Goal: Information Seeking & Learning: Learn about a topic

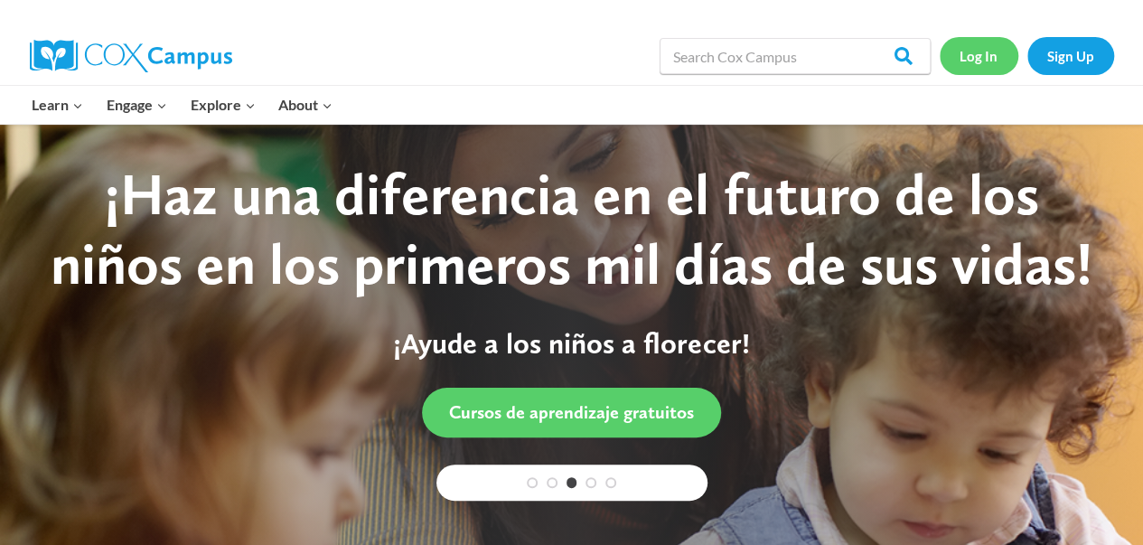
click at [989, 63] on link "Log In" at bounding box center [979, 55] width 79 height 37
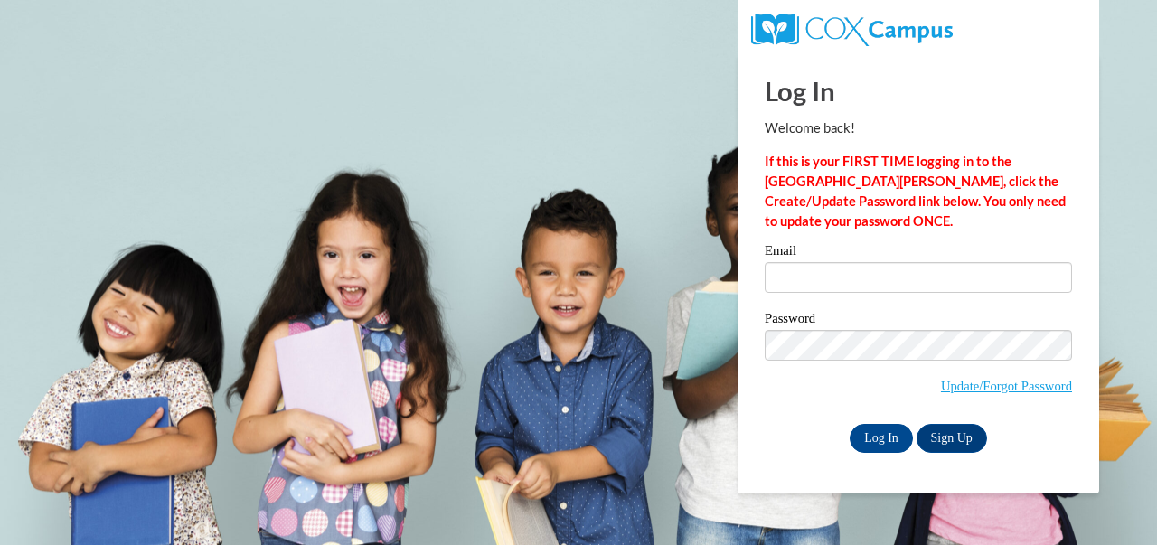
click at [860, 295] on div "Email" at bounding box center [917, 275] width 307 height 62
click at [859, 286] on input "Email" at bounding box center [917, 277] width 307 height 31
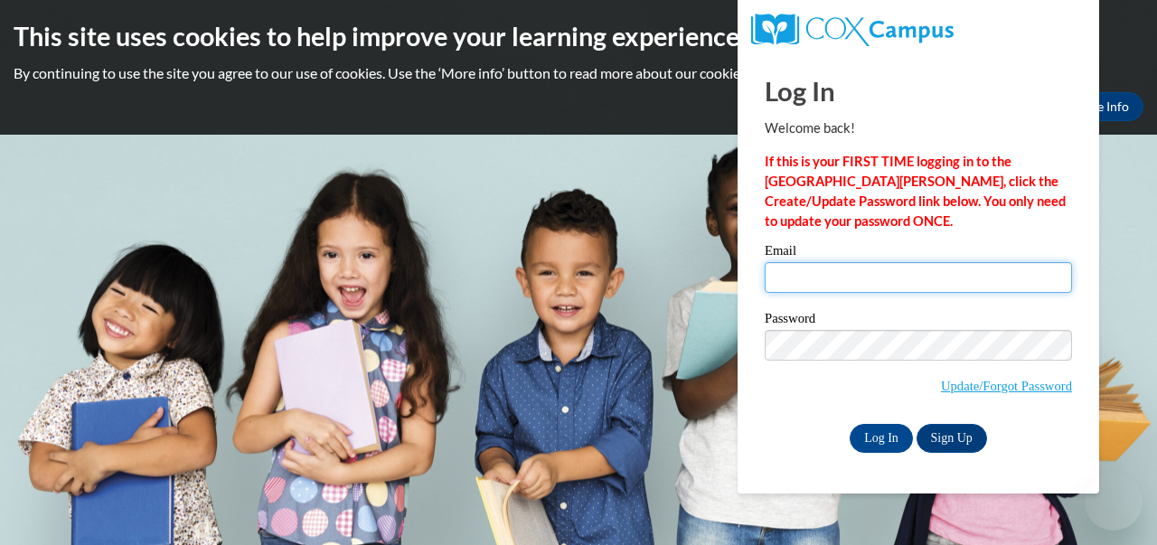
type input "melissacarlin@gmail.com"
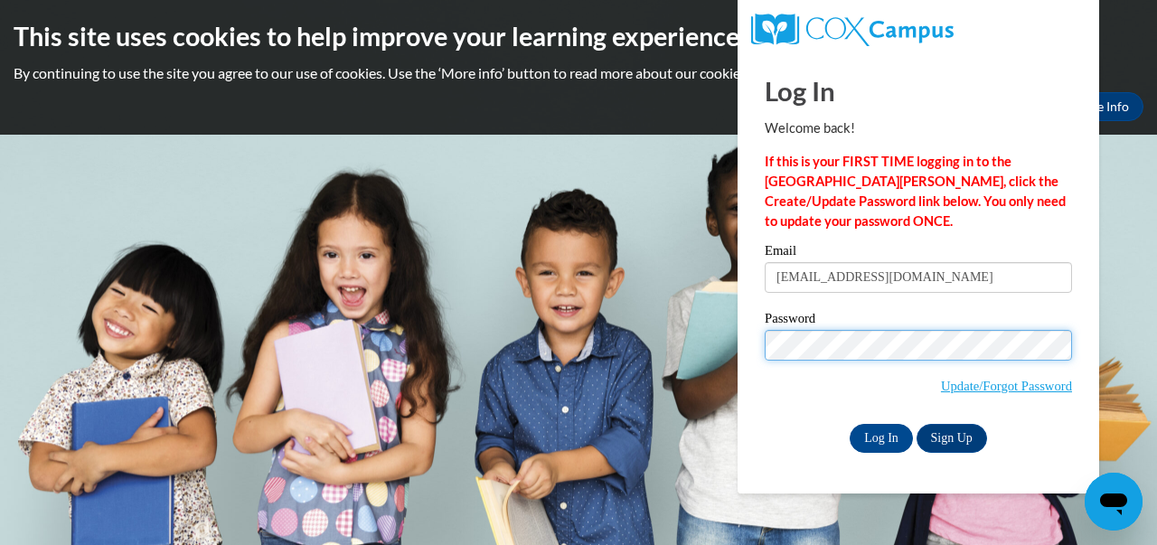
click at [849, 424] on input "Log In" at bounding box center [880, 438] width 63 height 29
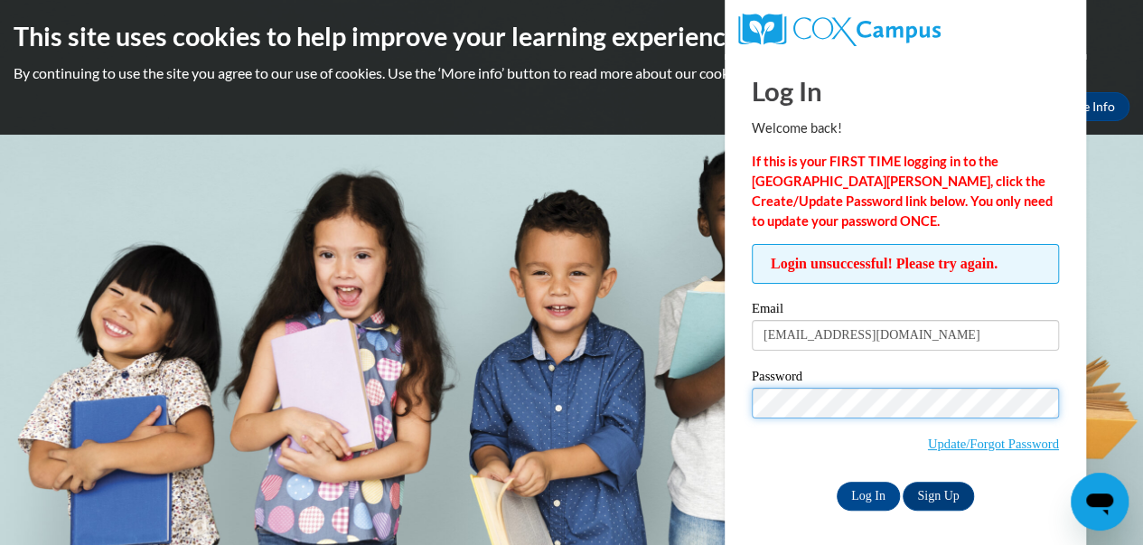
click at [837, 482] on input "Log In" at bounding box center [868, 496] width 63 height 29
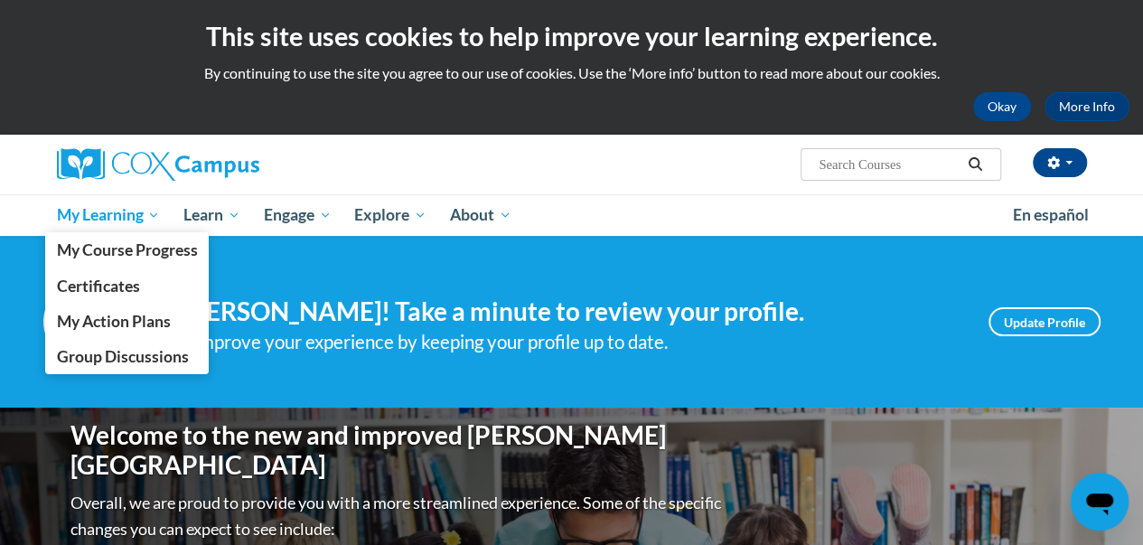
click at [99, 216] on span "My Learning" at bounding box center [108, 215] width 104 height 22
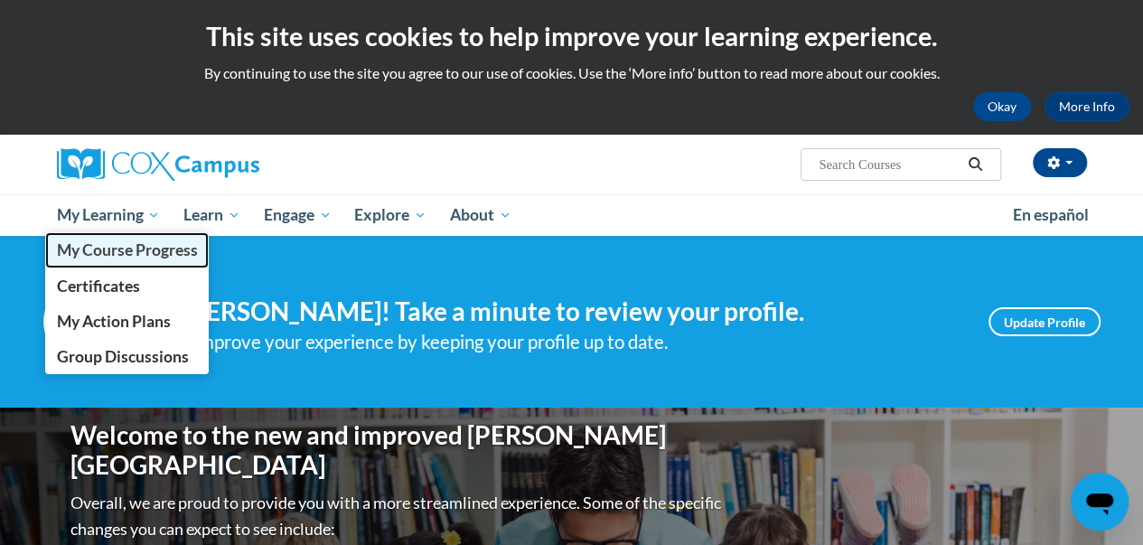
click at [101, 248] on span "My Course Progress" at bounding box center [126, 249] width 141 height 19
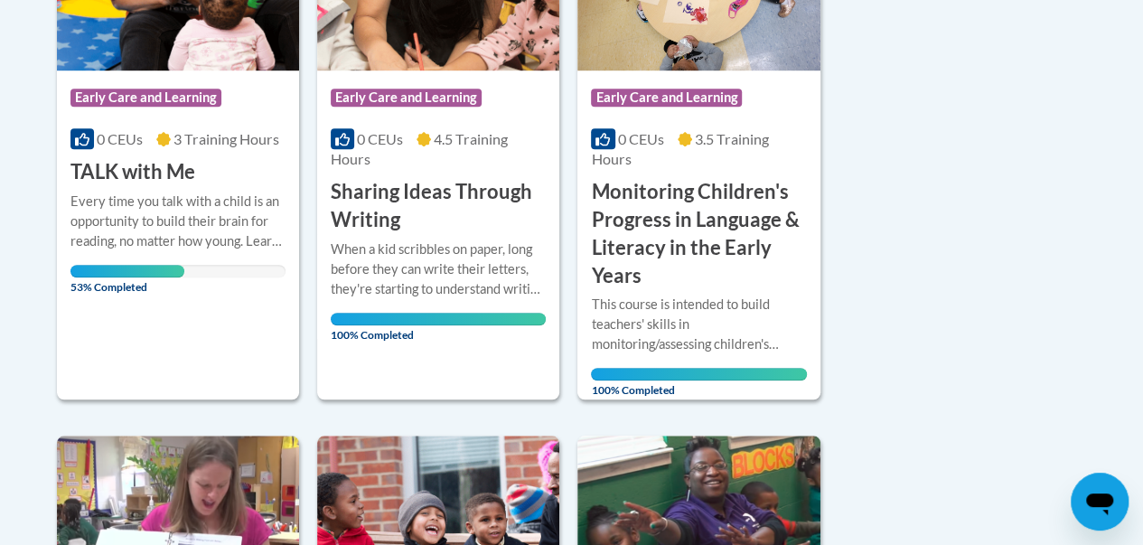
scroll to position [629, 0]
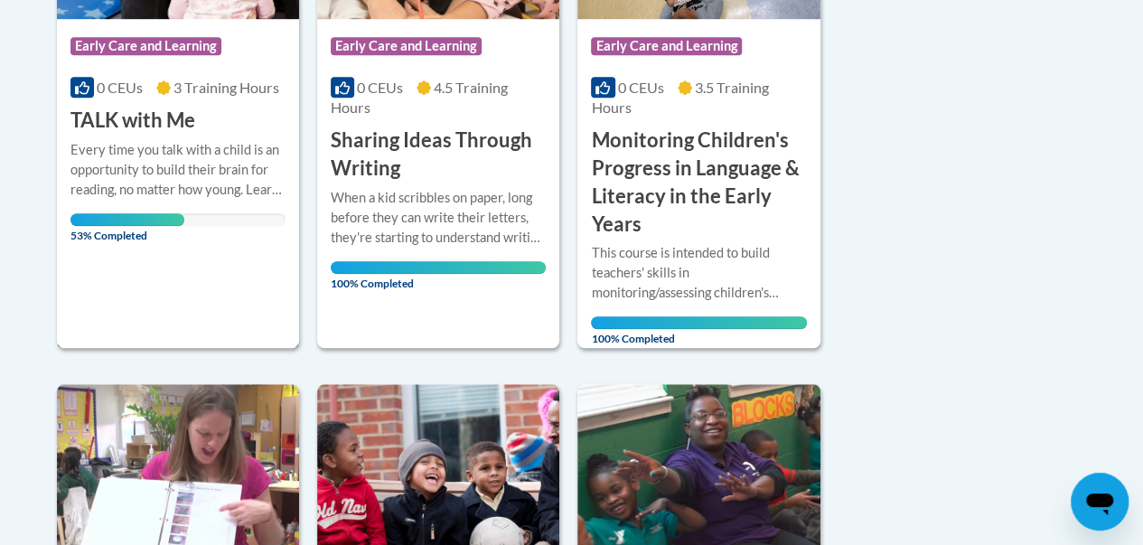
click at [143, 238] on span "53% Completed" at bounding box center [127, 227] width 114 height 29
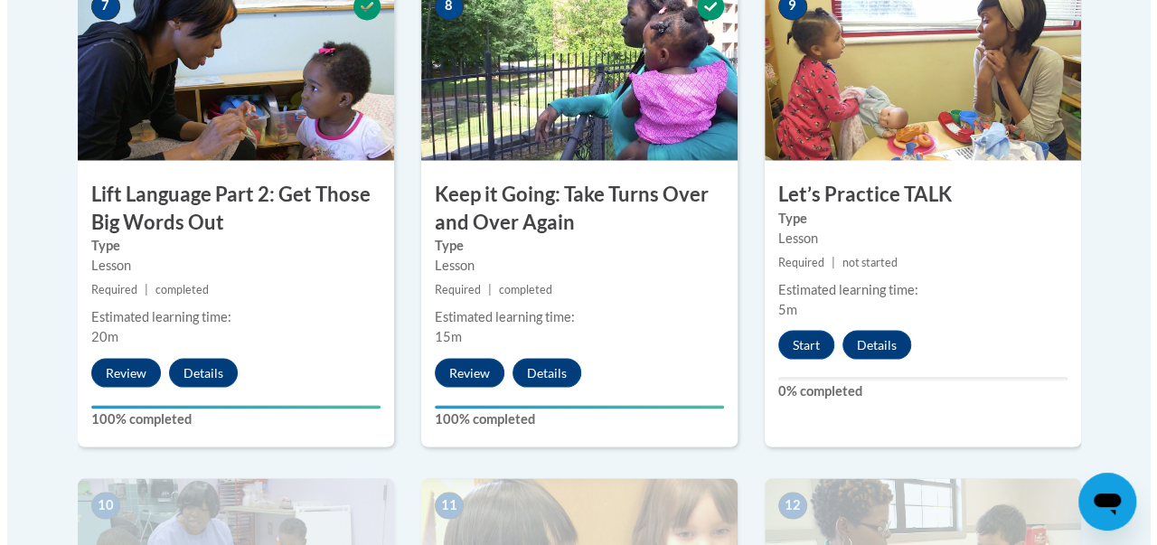
scroll to position [1579, 0]
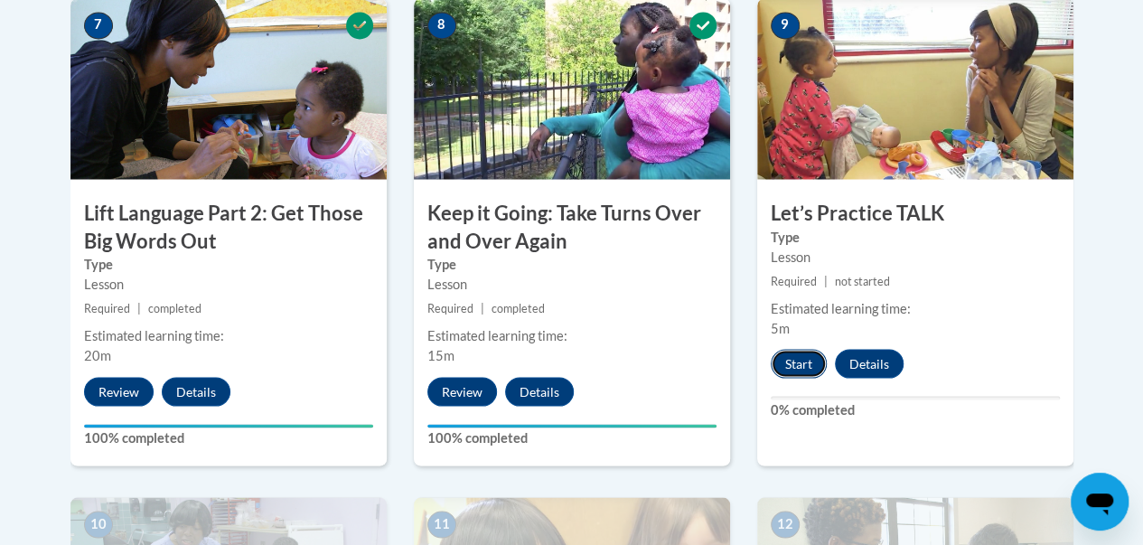
click at [791, 353] on button "Start" at bounding box center [799, 363] width 56 height 29
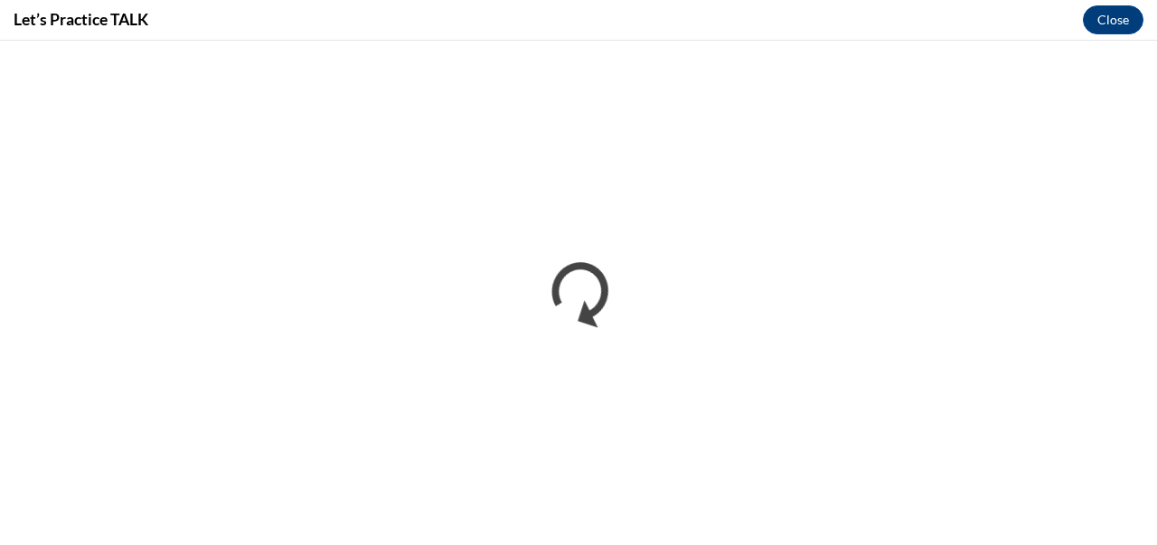
scroll to position [0, 0]
